Goal: Task Accomplishment & Management: Use online tool/utility

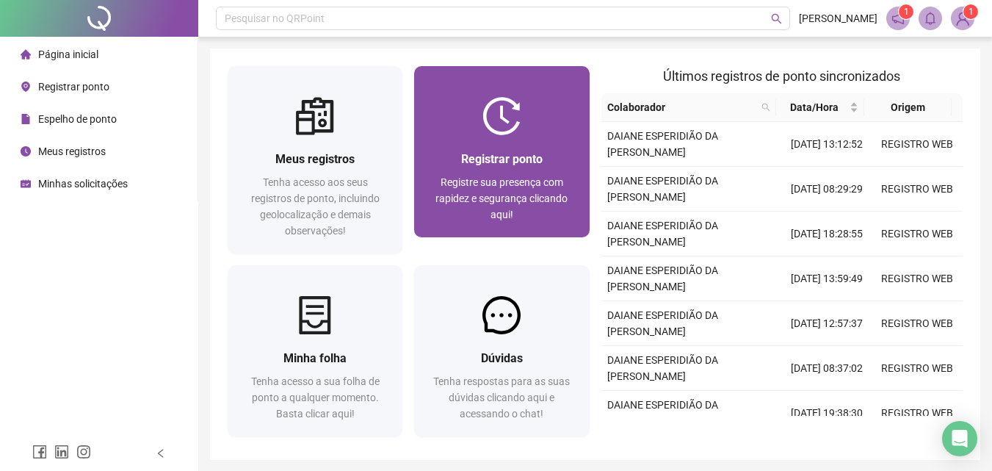
click at [512, 148] on div "Registrar ponto Registre sua presença com rapidez e segurança clicando aqui!" at bounding box center [501, 186] width 175 height 102
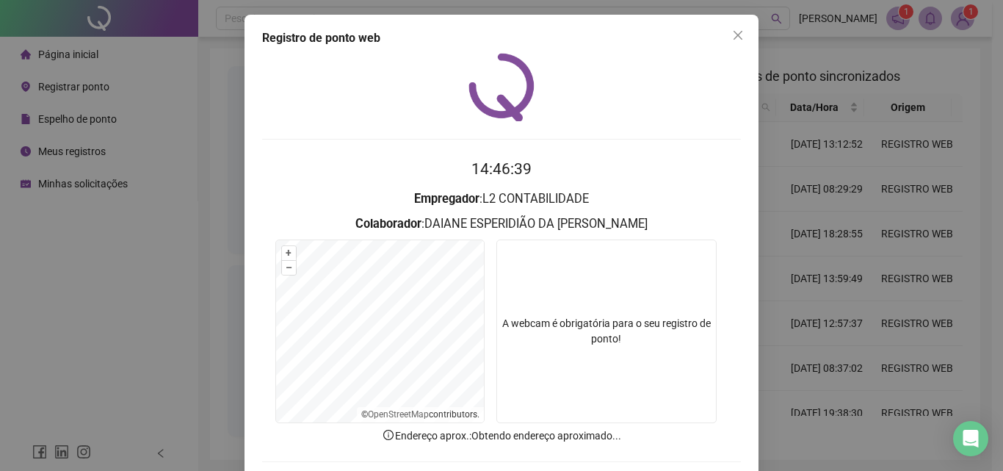
scroll to position [70, 0]
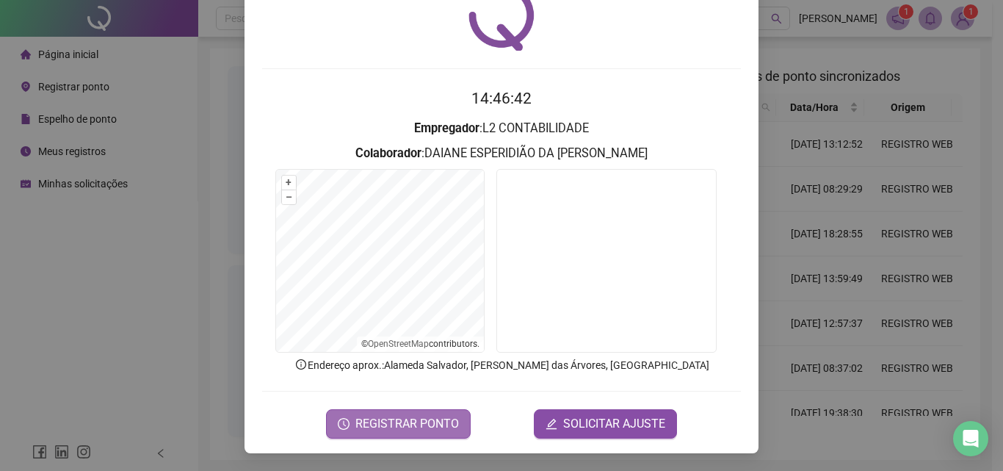
click at [424, 417] on span "REGISTRAR PONTO" at bounding box center [406, 424] width 103 height 18
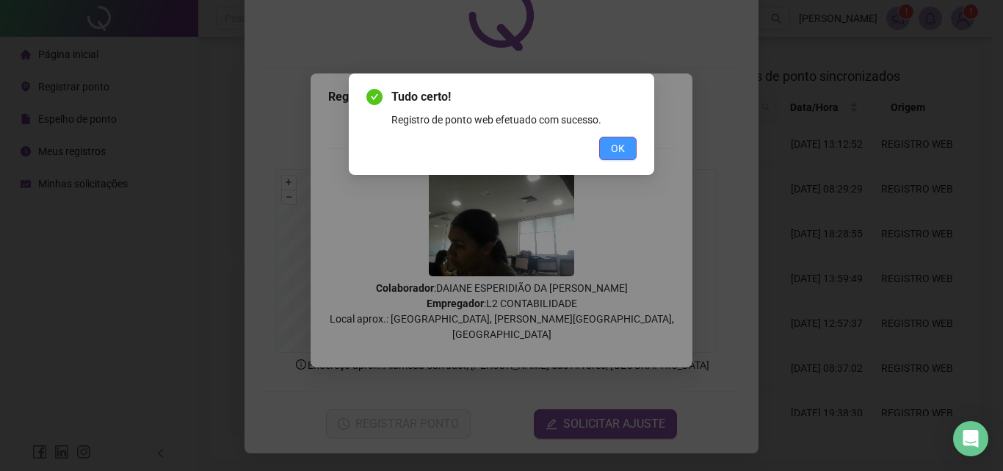
click at [622, 154] on span "OK" at bounding box center [618, 148] width 14 height 16
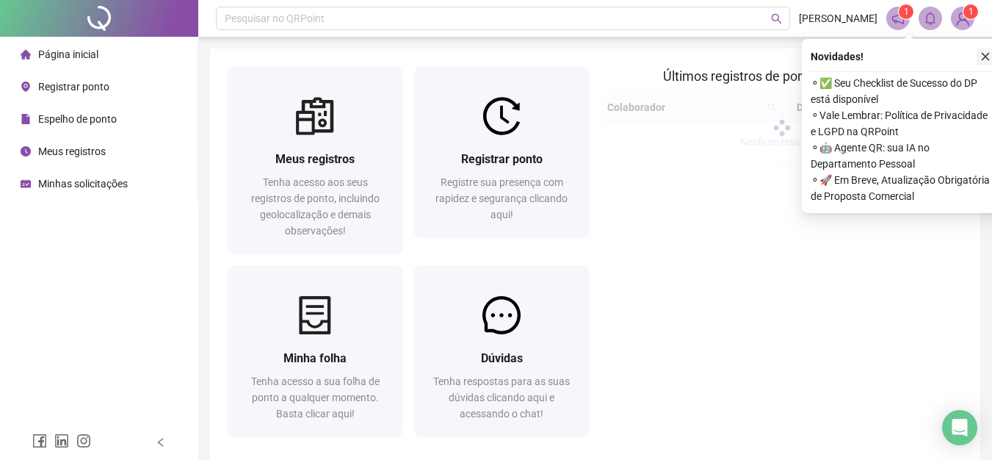
click at [989, 55] on icon "close" at bounding box center [985, 56] width 10 height 10
